Goal: Information Seeking & Learning: Check status

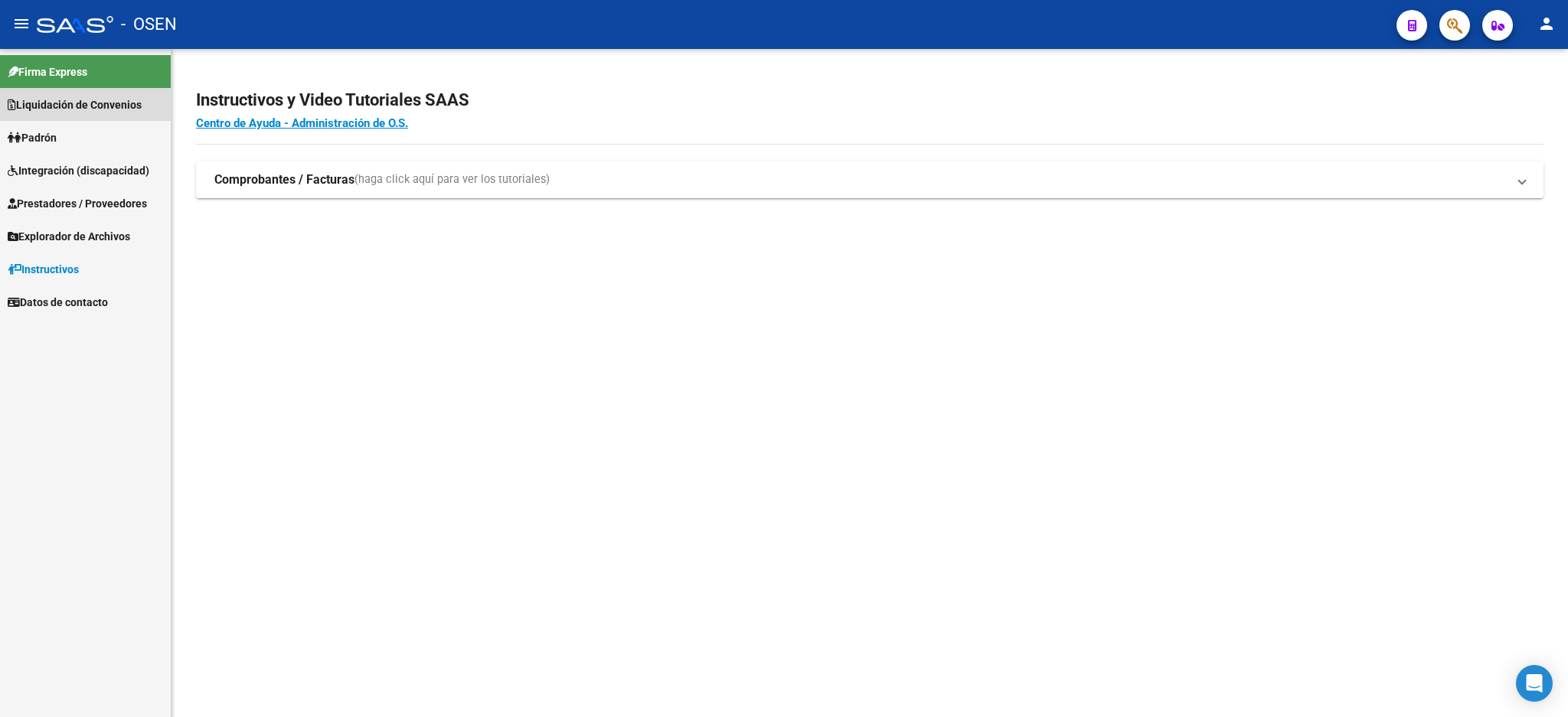
click at [70, 104] on span "Liquidación de Convenios" at bounding box center [74, 104] width 134 height 17
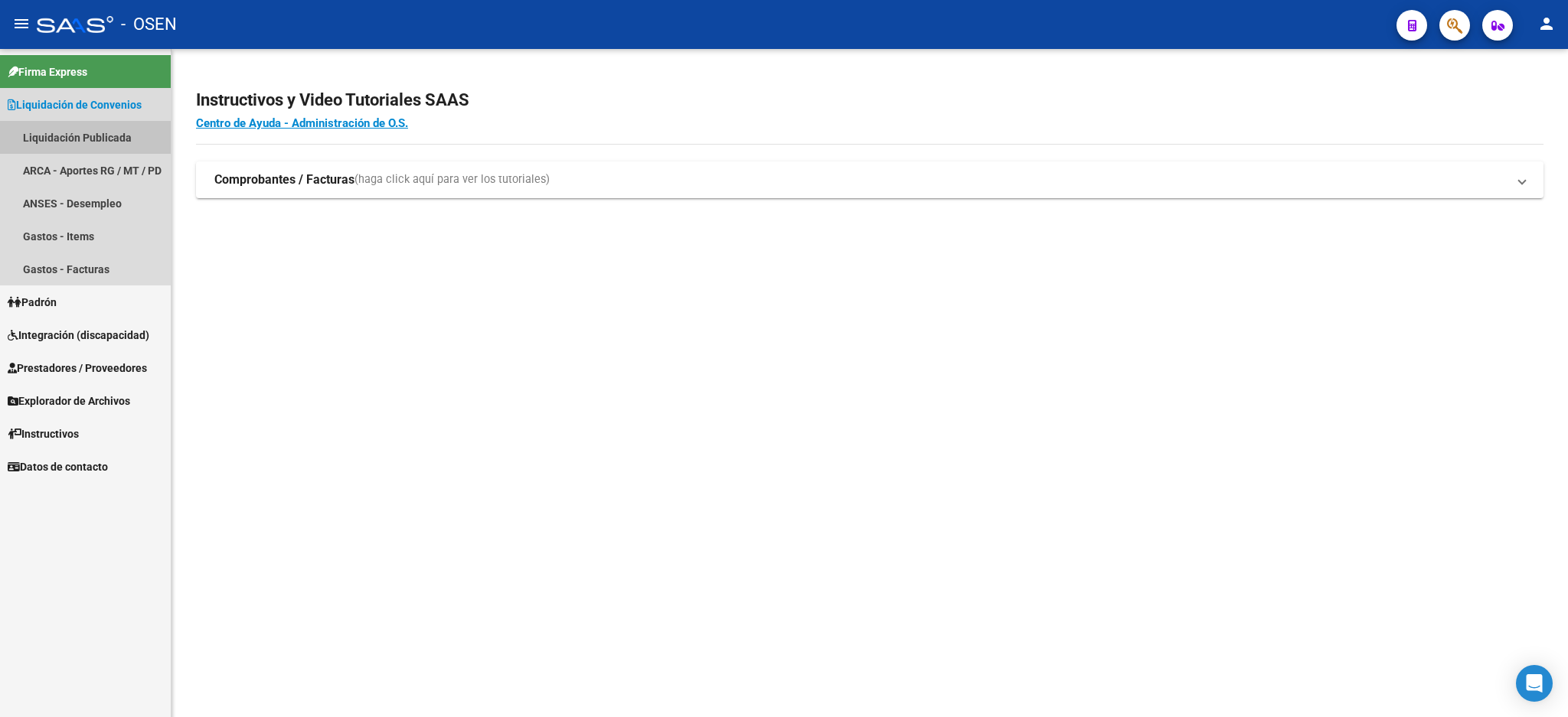
click at [135, 139] on link "Liquidación Publicada" at bounding box center [86, 138] width 171 height 33
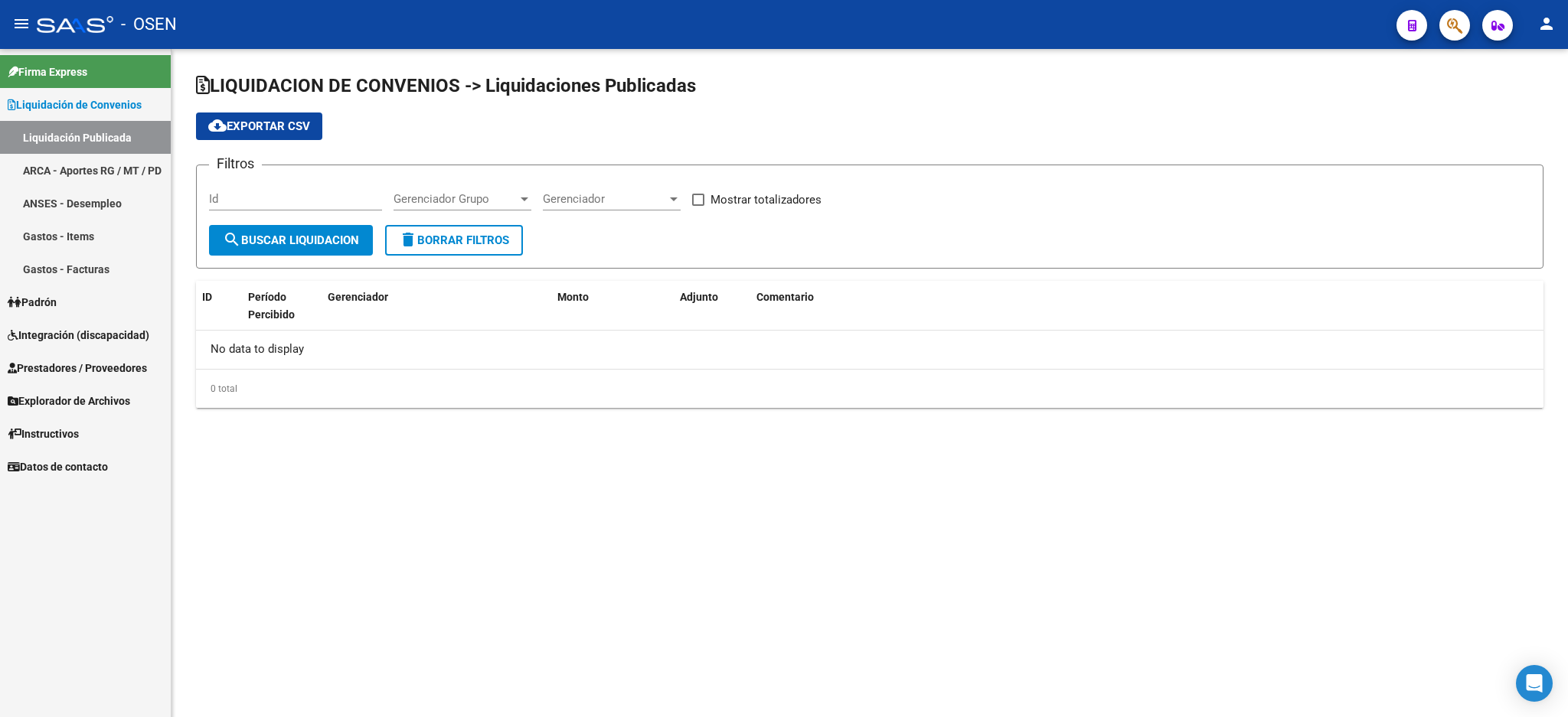
checkbox input "true"
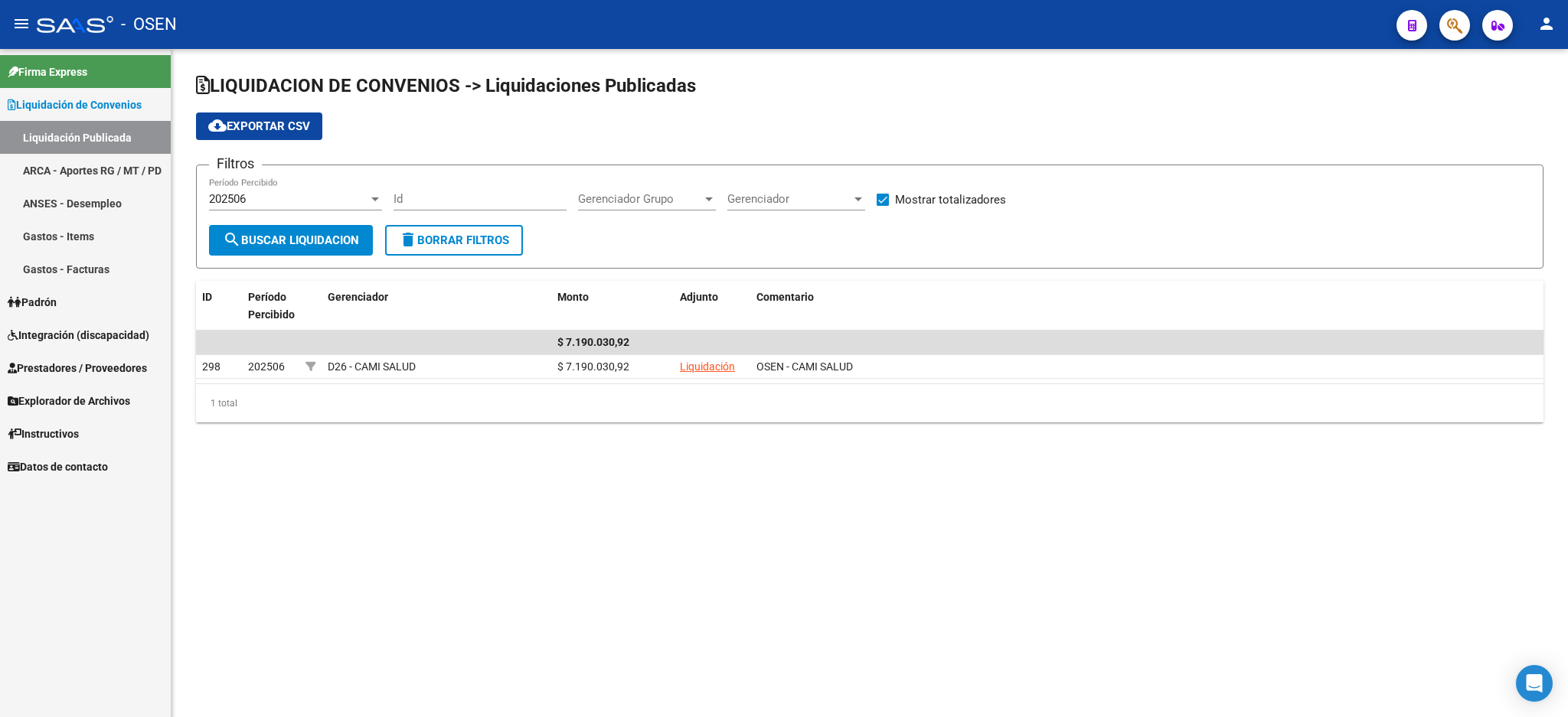
click at [274, 184] on div "202506 Período Percibido" at bounding box center [295, 194] width 173 height 33
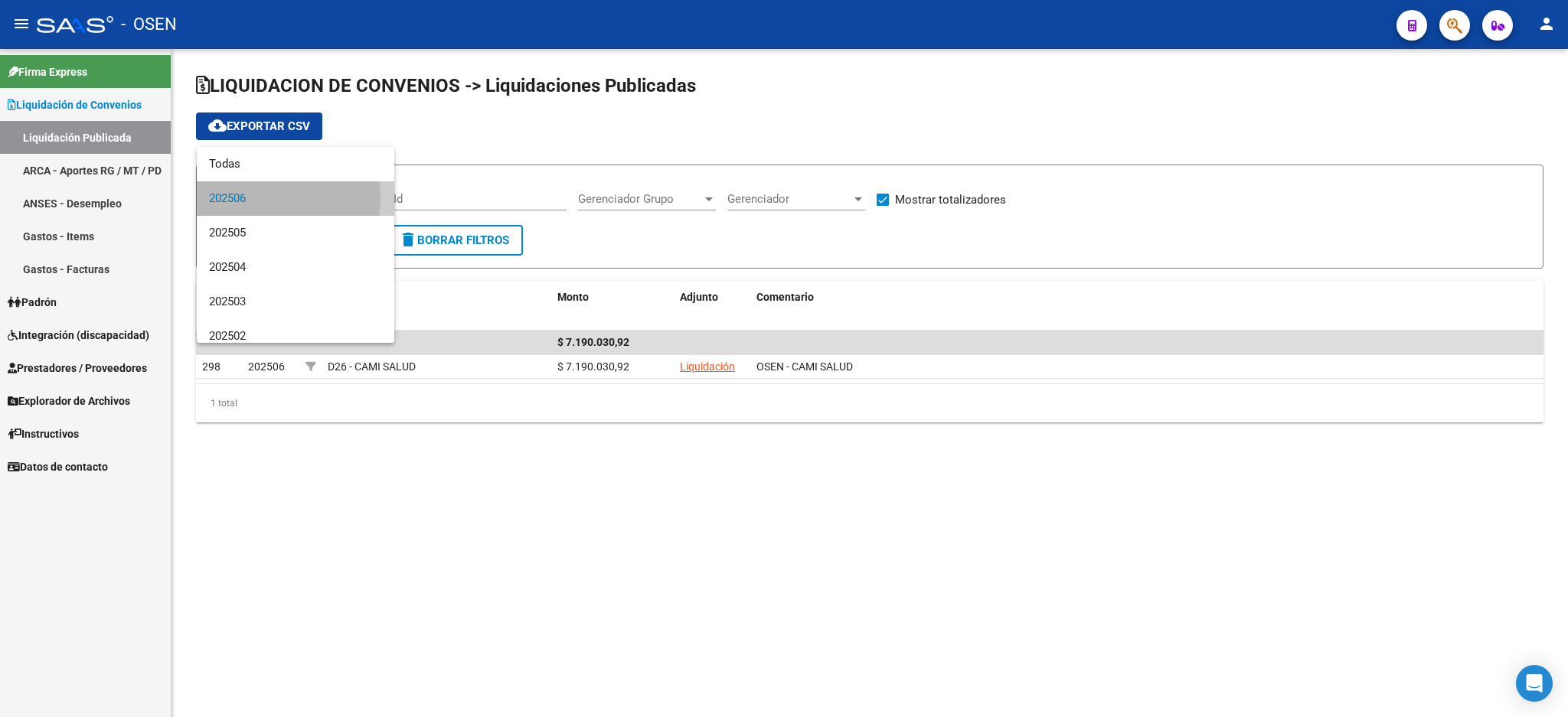
click at [272, 197] on span "202506" at bounding box center [295, 199] width 173 height 35
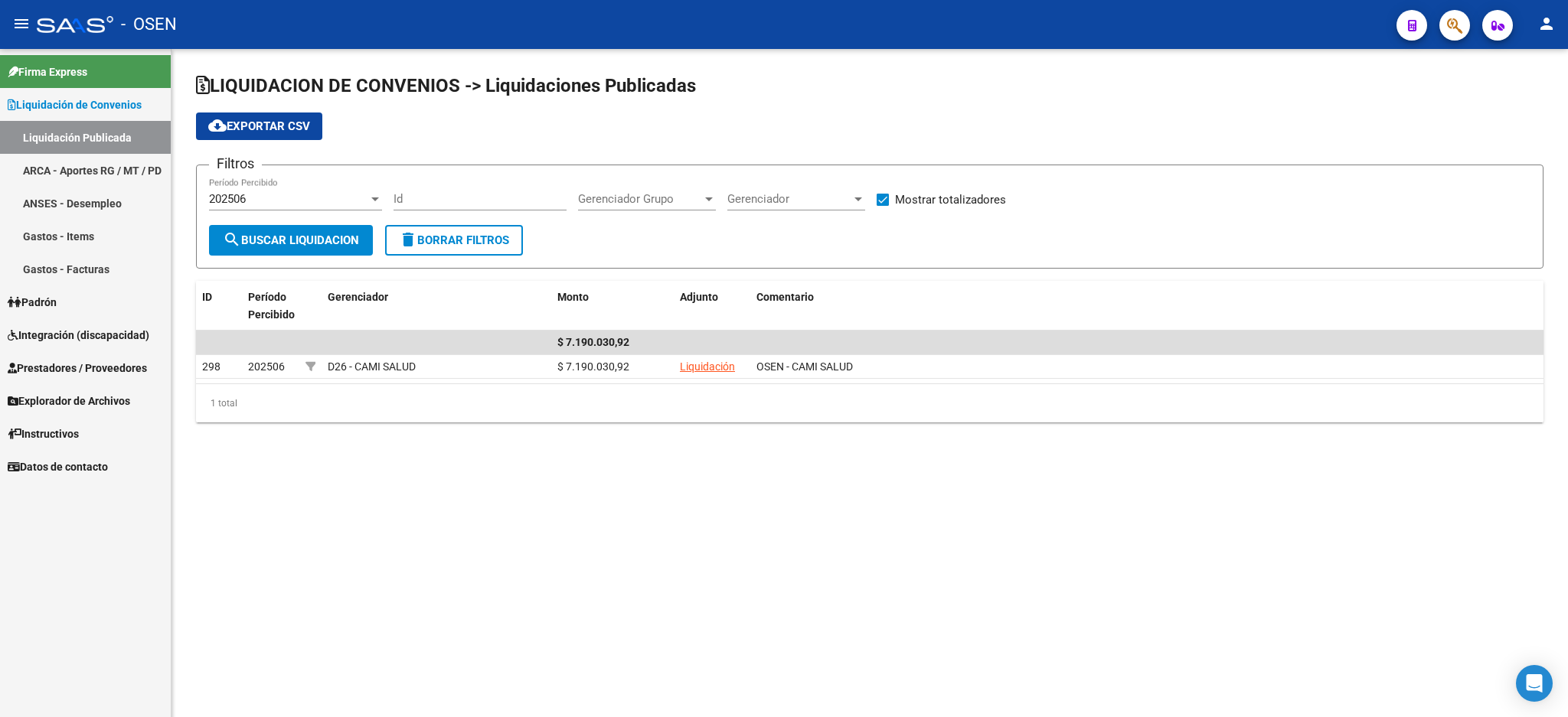
drag, startPoint x: 625, startPoint y: 571, endPoint x: 540, endPoint y: 495, distance: 114.0
click at [625, 570] on mat-sidenav-content "LIQUIDACION DE CONVENIOS -> Liquidaciones Publicadas cloud_download Exportar CS…" at bounding box center [870, 383] width 1397 height 668
click at [1541, 22] on mat-icon "person" at bounding box center [1546, 23] width 18 height 18
click at [1508, 104] on button "exit_to_app Salir" at bounding box center [1515, 101] width 93 height 36
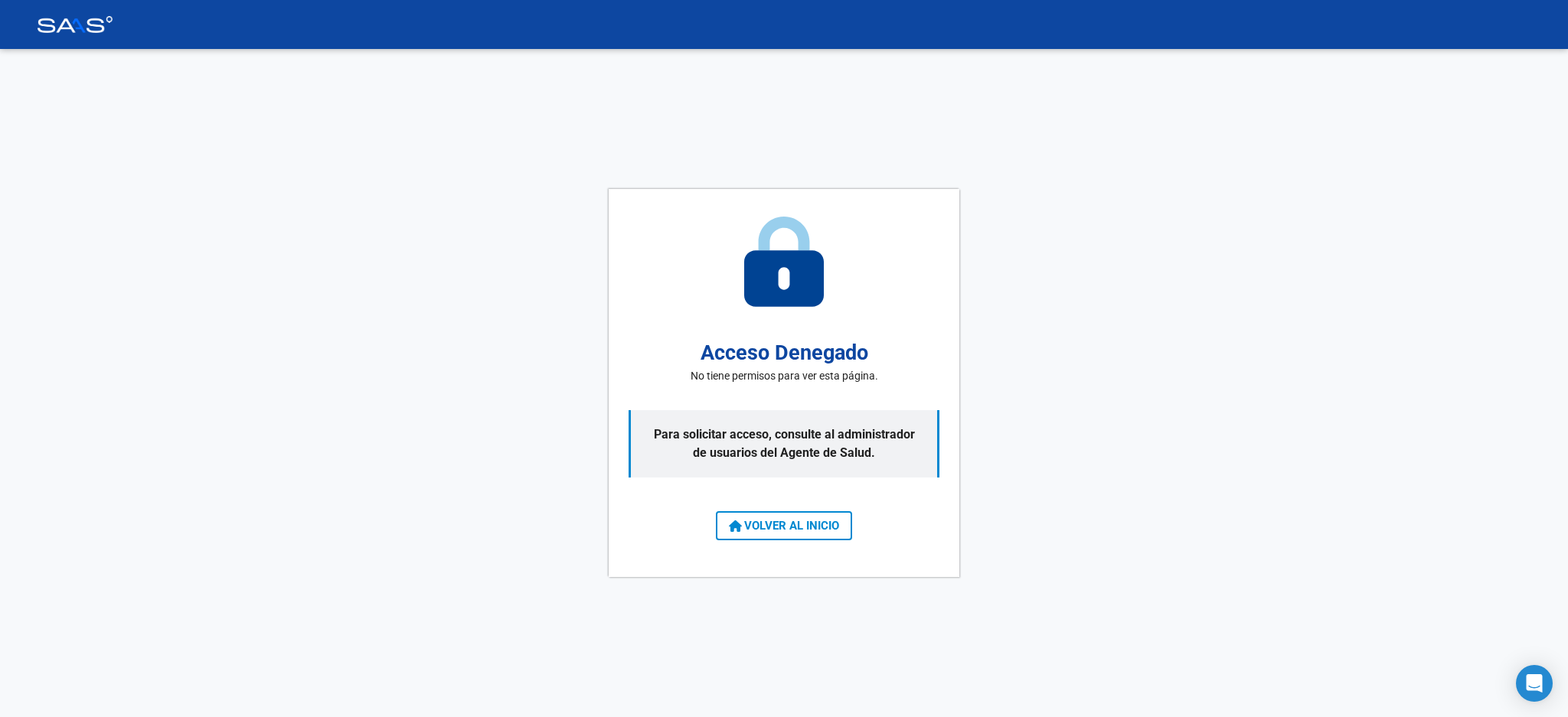
click at [792, 533] on span "VOLVER AL INICIO" at bounding box center [783, 525] width 110 height 13
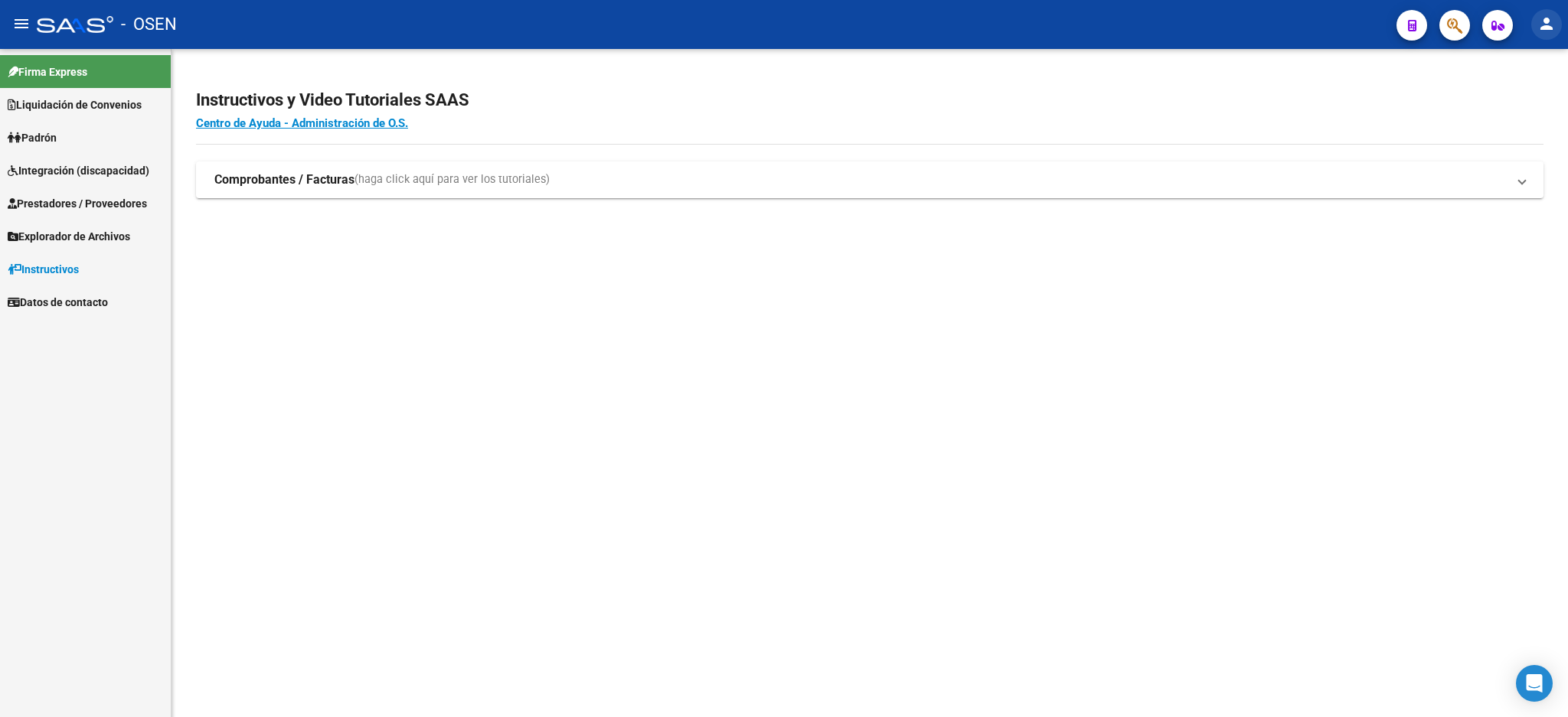
click at [1541, 26] on mat-icon "person" at bounding box center [1546, 23] width 18 height 18
click at [1517, 102] on button "exit_to_app Salir" at bounding box center [1515, 101] width 93 height 36
